Goal: Navigation & Orientation: Find specific page/section

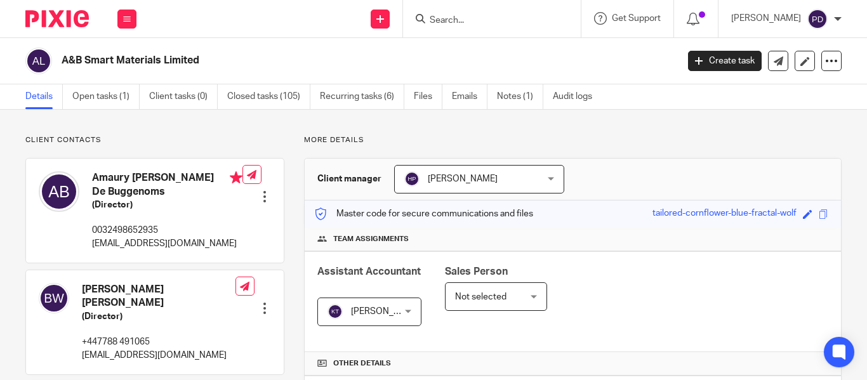
scroll to position [444, 0]
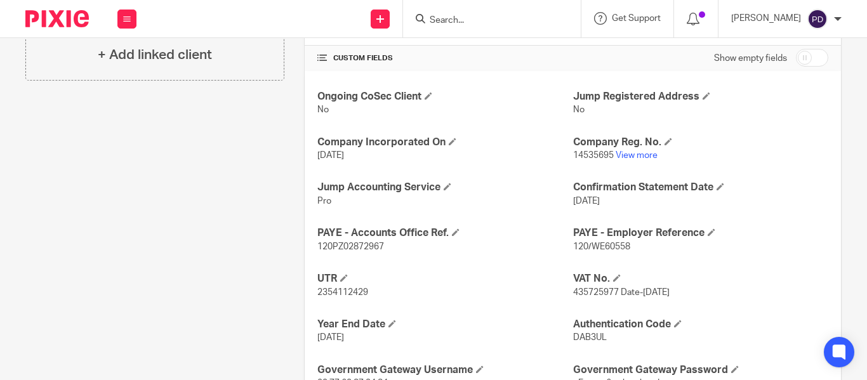
click at [436, 20] on input "Search" at bounding box center [486, 20] width 114 height 11
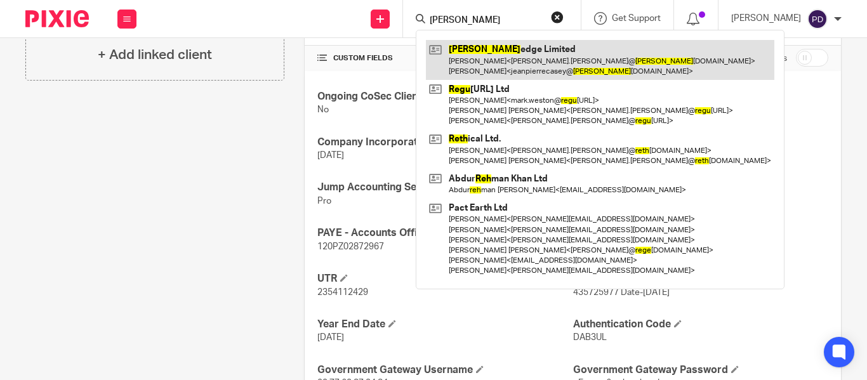
type input "regh"
click at [446, 55] on link at bounding box center [600, 59] width 349 height 39
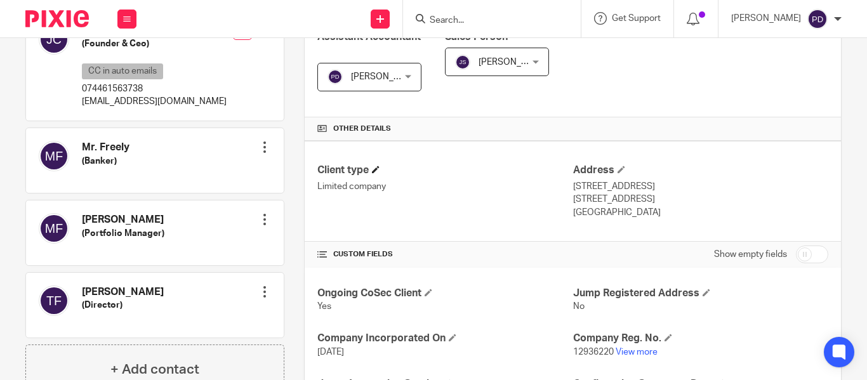
scroll to position [317, 0]
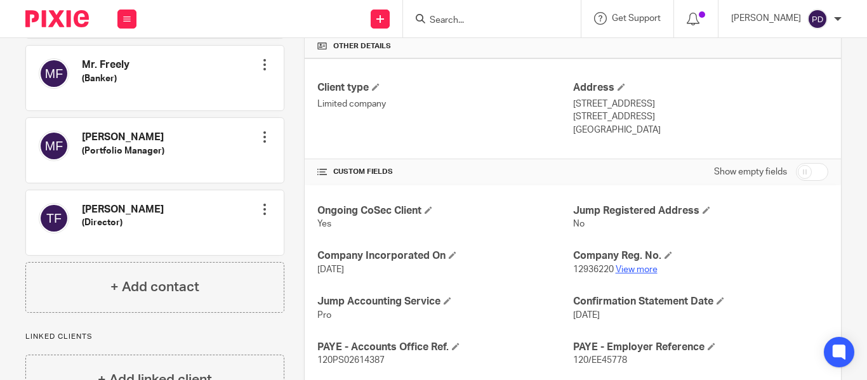
click at [618, 272] on link "View more" at bounding box center [637, 269] width 42 height 9
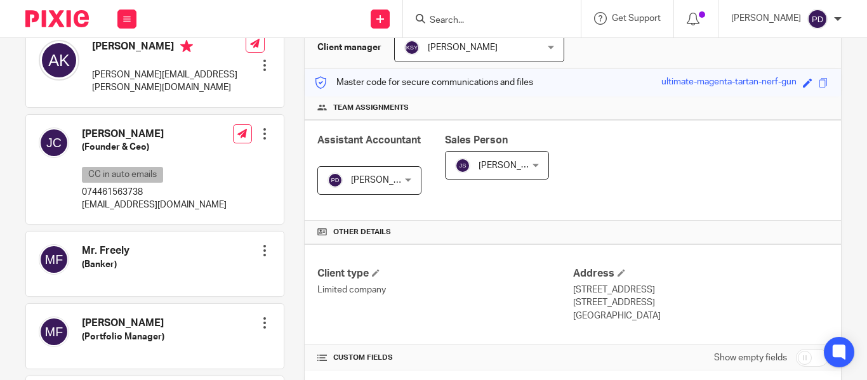
scroll to position [0, 0]
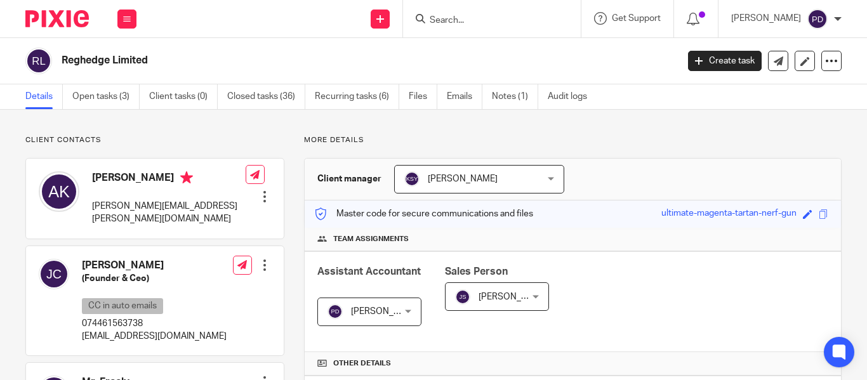
click at [440, 18] on input "Search" at bounding box center [486, 20] width 114 height 11
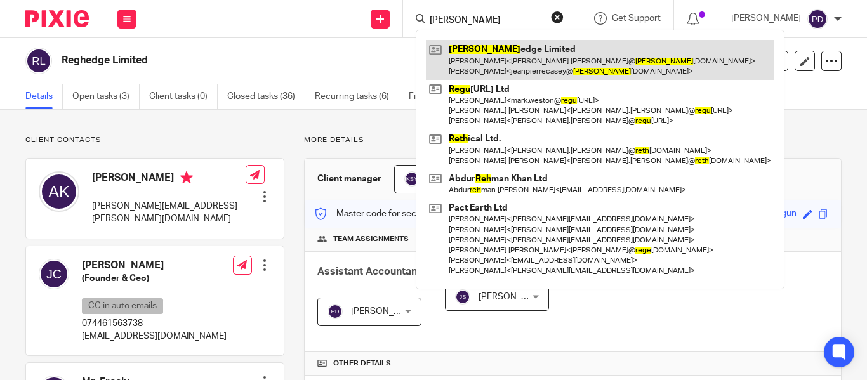
type input "regh"
click at [462, 43] on link at bounding box center [600, 59] width 349 height 39
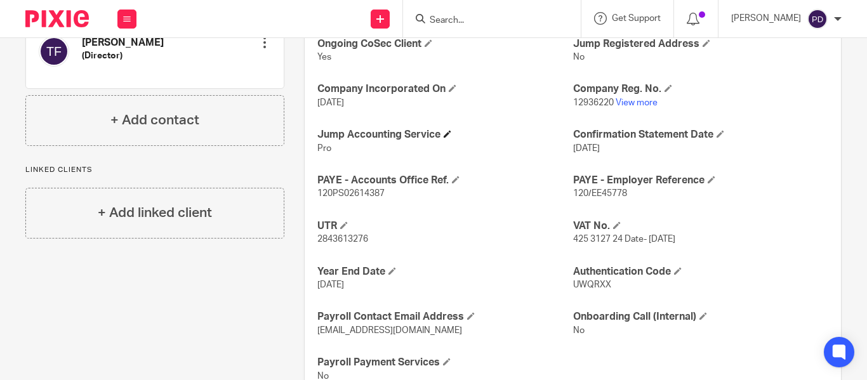
scroll to position [532, 0]
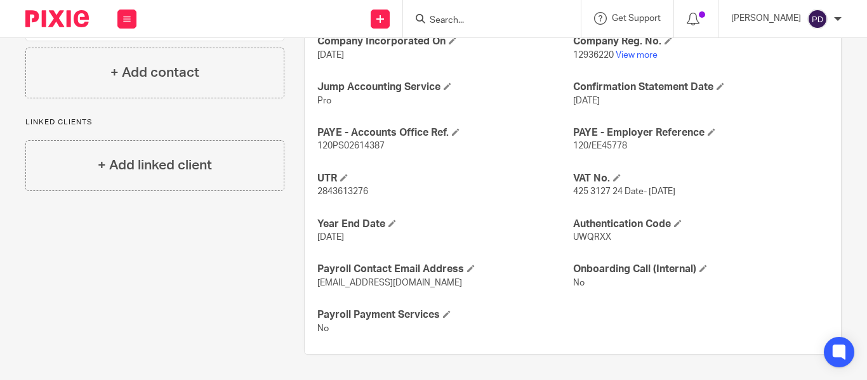
click at [587, 54] on span "12936220" at bounding box center [593, 55] width 41 height 9
copy p "12936220"
click at [587, 233] on span "UWQRXX" at bounding box center [592, 237] width 38 height 9
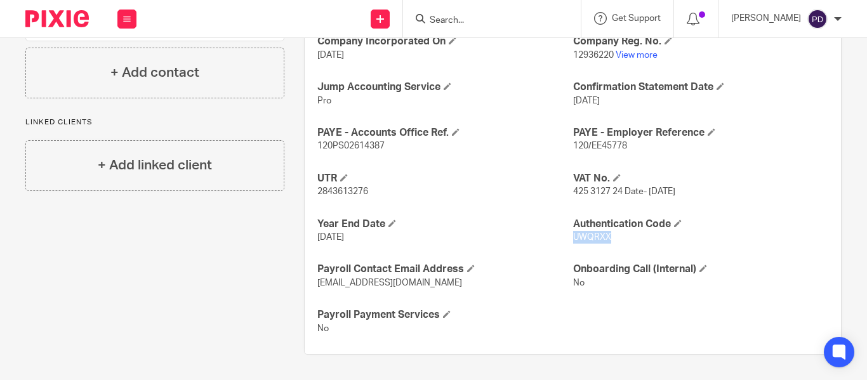
copy span "UWQRXX"
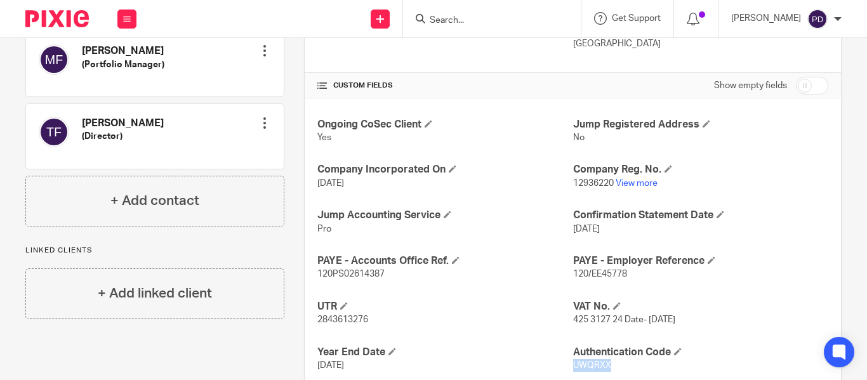
scroll to position [405, 0]
click at [119, 18] on button at bounding box center [126, 19] width 19 height 19
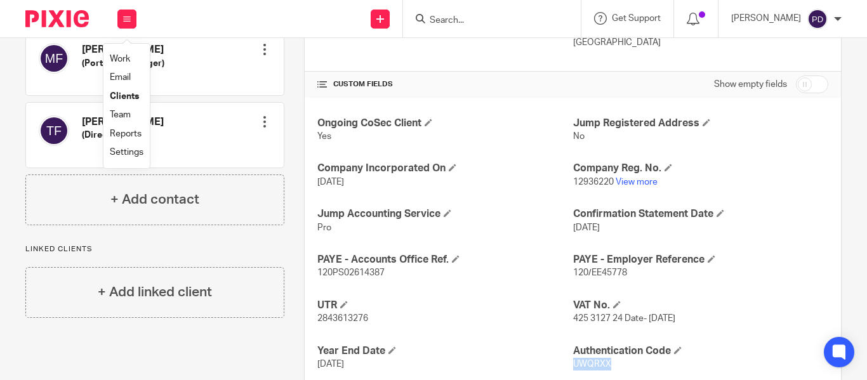
click at [138, 96] on link "Clients" at bounding box center [124, 96] width 29 height 9
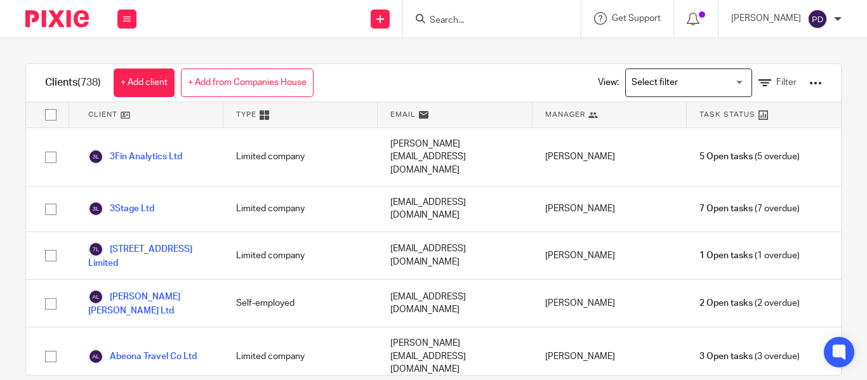
click at [655, 76] on input "Search for option" at bounding box center [685, 83] width 117 height 22
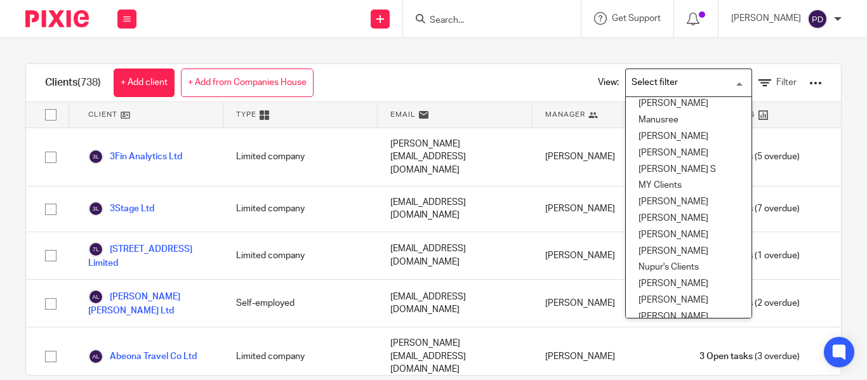
scroll to position [381, 0]
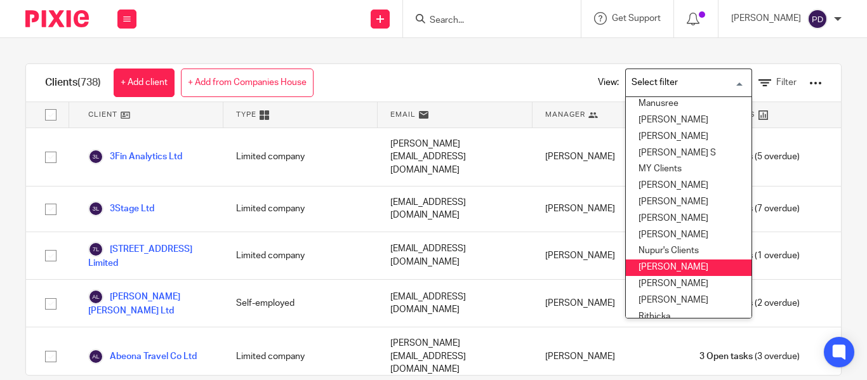
click at [670, 262] on li "[PERSON_NAME]" at bounding box center [689, 268] width 126 height 17
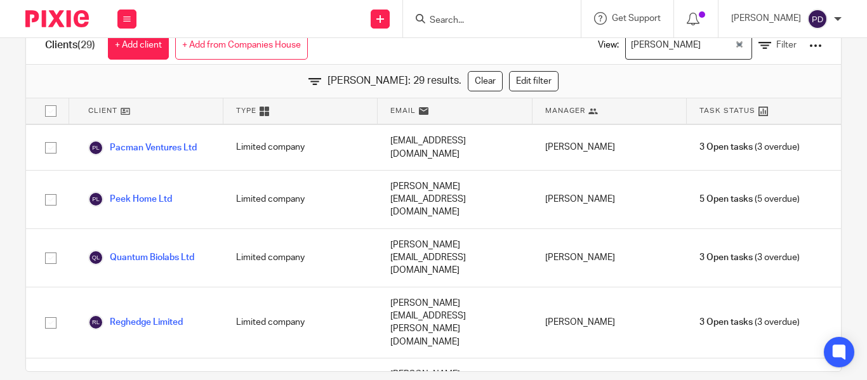
scroll to position [55, 0]
